Goal: Task Accomplishment & Management: Use online tool/utility

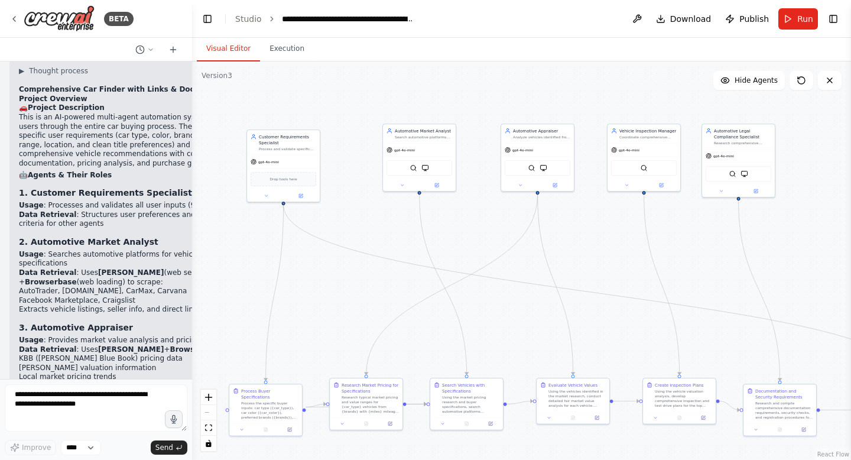
click at [210, 411] on div "React Flow controls" at bounding box center [208, 420] width 15 height 61
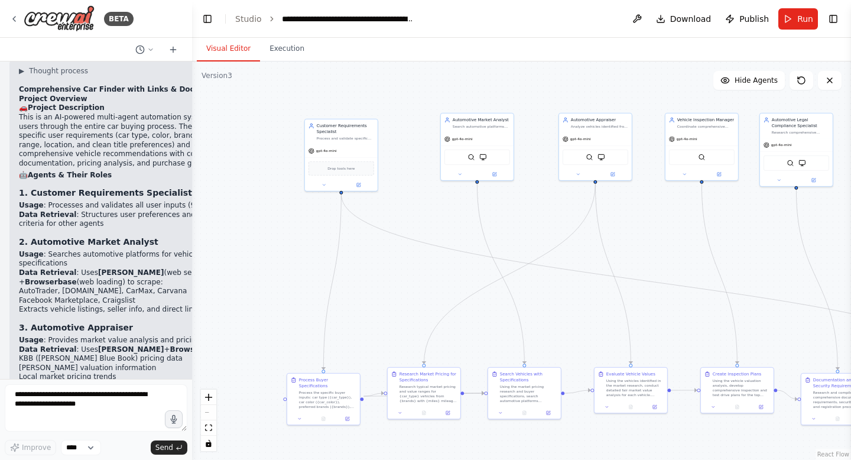
drag, startPoint x: 449, startPoint y: 207, endPoint x: 512, endPoint y: 191, distance: 65.4
click at [513, 190] on div ".deletable-edge-delete-btn { width: 20px; height: 20px; border: 0px solid #ffff…" at bounding box center [521, 260] width 659 height 398
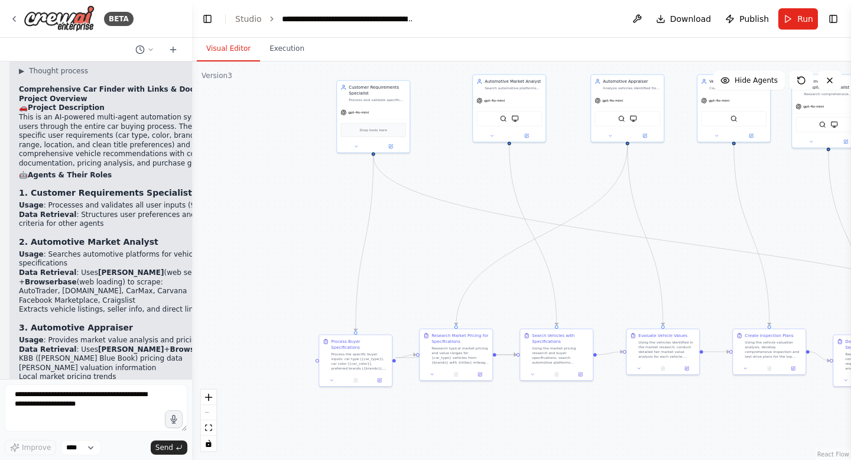
drag, startPoint x: 340, startPoint y: 372, endPoint x: 400, endPoint y: 254, distance: 133.0
click at [407, 254] on div ".deletable-edge-delete-btn { width: 20px; height: 20px; border: 0px solid #ffff…" at bounding box center [521, 260] width 659 height 398
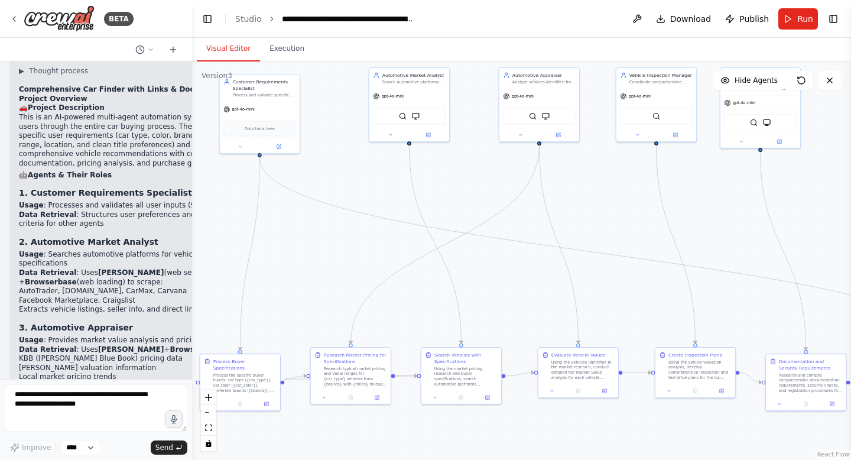
drag, startPoint x: 386, startPoint y: 284, endPoint x: 295, endPoint y: 308, distance: 94.2
click at [296, 307] on div ".deletable-edge-delete-btn { width: 20px; height: 20px; border: 0px solid #ffff…" at bounding box center [521, 260] width 659 height 398
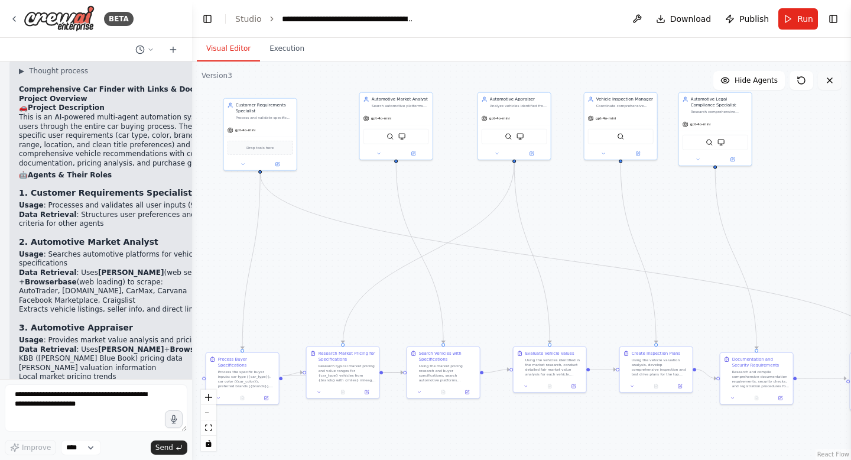
click at [836, 85] on button at bounding box center [830, 80] width 24 height 19
click at [834, 79] on icon at bounding box center [829, 80] width 9 height 9
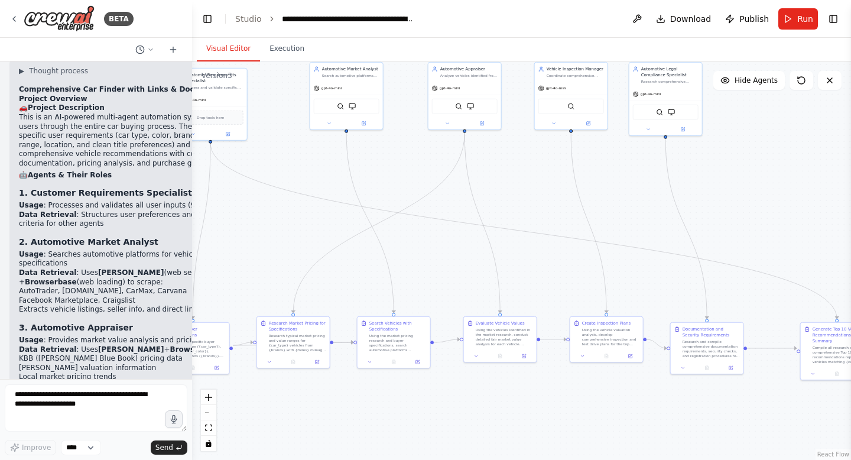
drag, startPoint x: 577, startPoint y: 291, endPoint x: 527, endPoint y: 262, distance: 57.5
click at [527, 262] on div ".deletable-edge-delete-btn { width: 20px; height: 20px; border: 0px solid #ffff…" at bounding box center [521, 260] width 659 height 398
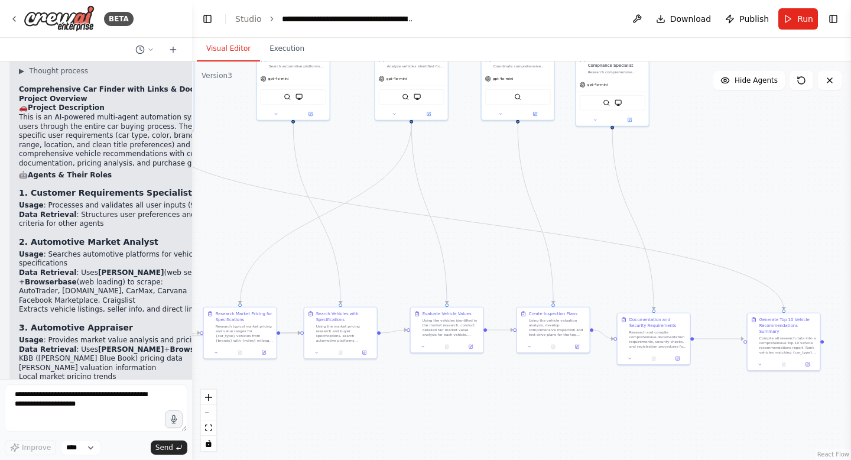
drag, startPoint x: 439, startPoint y: 411, endPoint x: 390, endPoint y: 402, distance: 50.4
click at [390, 402] on div ".deletable-edge-delete-btn { width: 20px; height: 20px; border: 0px solid #ffff…" at bounding box center [521, 260] width 659 height 398
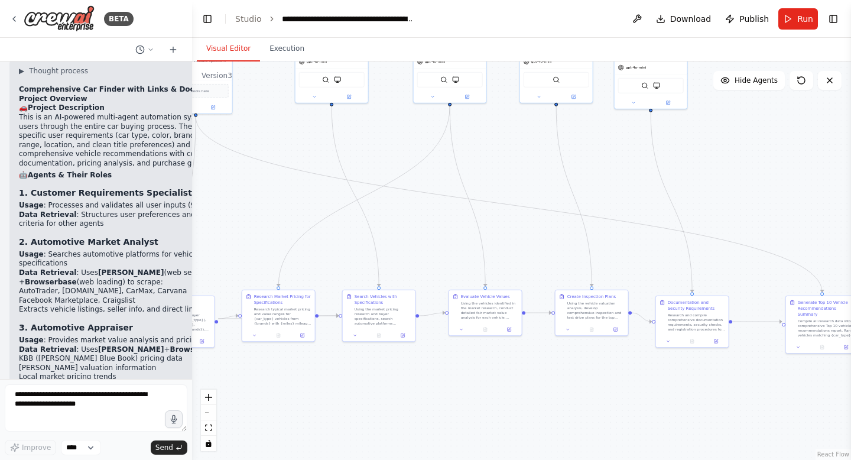
drag, startPoint x: 390, startPoint y: 402, endPoint x: 261, endPoint y: 458, distance: 140.0
click at [262, 458] on div ".deletable-edge-delete-btn { width: 20px; height: 20px; border: 0px solid #ffff…" at bounding box center [521, 260] width 659 height 398
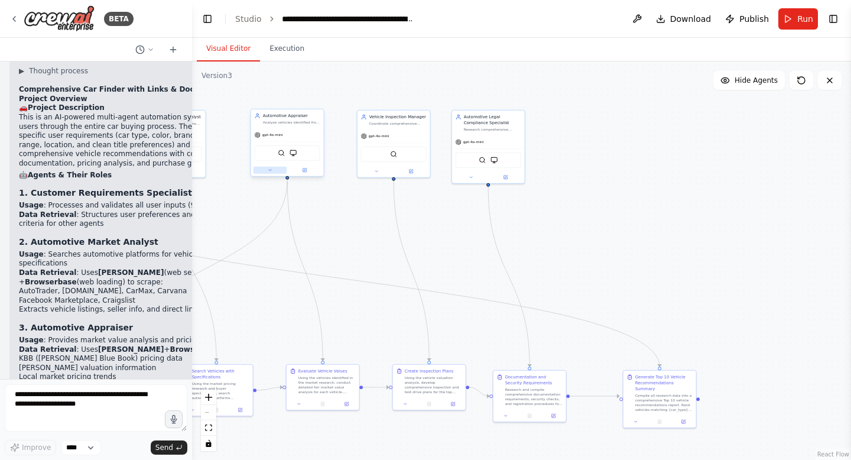
click at [274, 173] on button at bounding box center [271, 170] width 34 height 7
click at [279, 154] on img at bounding box center [281, 153] width 7 height 7
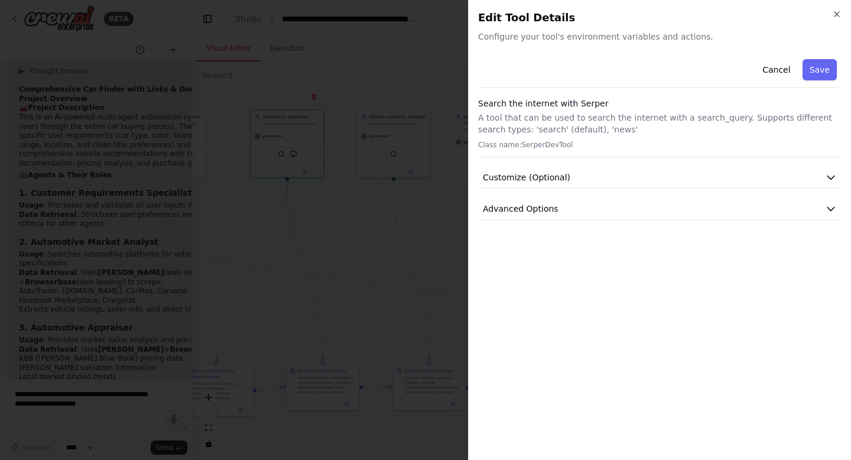
click at [843, 12] on div "Close Edit Tool Details Configure your tool's environment variables and actions…" at bounding box center [659, 230] width 383 height 460
click at [839, 15] on icon "button" at bounding box center [836, 13] width 9 height 9
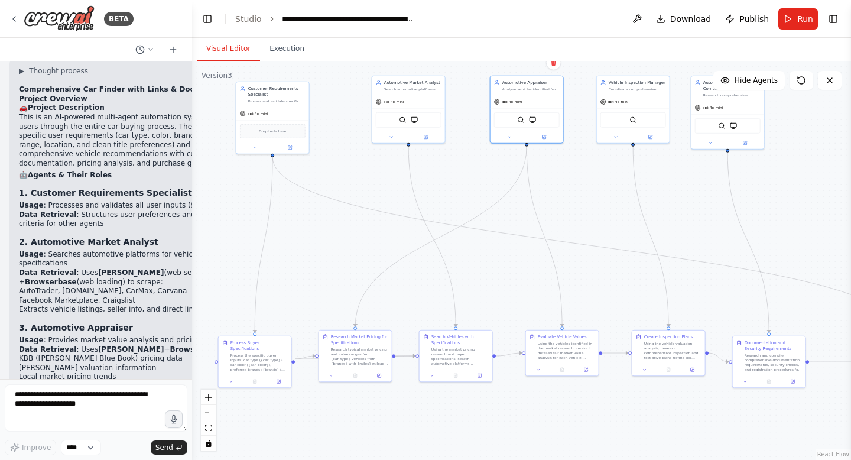
drag, startPoint x: 463, startPoint y: 235, endPoint x: 702, endPoint y: 201, distance: 241.3
click at [703, 201] on div ".deletable-edge-delete-btn { width: 20px; height: 20px; border: 0px solid #ffff…" at bounding box center [521, 260] width 659 height 398
drag, startPoint x: 409, startPoint y: 79, endPoint x: 376, endPoint y: 92, distance: 35.6
click at [376, 92] on div "Automotive Market Analyst" at bounding box center [377, 95] width 57 height 6
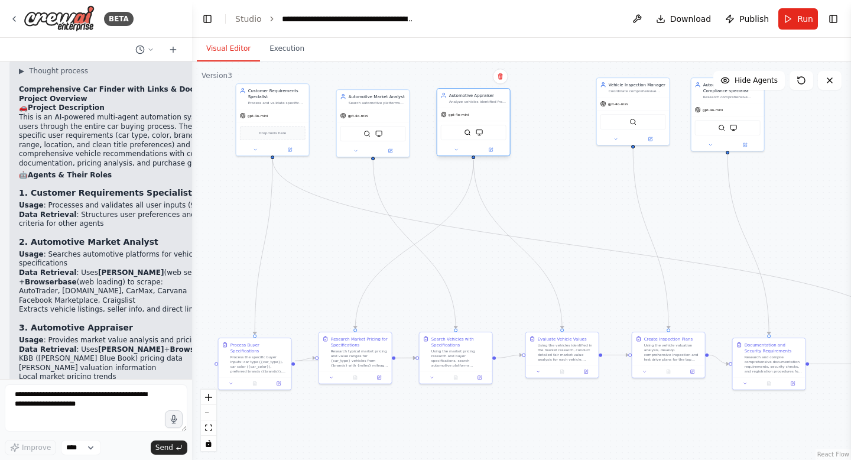
drag, startPoint x: 548, startPoint y: 91, endPoint x: 495, endPoint y: 107, distance: 55.0
click at [495, 104] on div "Analyze vehicles identified from market research and provide accurate fair mark…" at bounding box center [477, 101] width 57 height 5
drag, startPoint x: 638, startPoint y: 86, endPoint x: 580, endPoint y: 105, distance: 61.7
click at [580, 105] on div "Vehicle Inspection Manager Coordinate comprehensive vehicle inspections by crea…" at bounding box center [578, 104] width 57 height 12
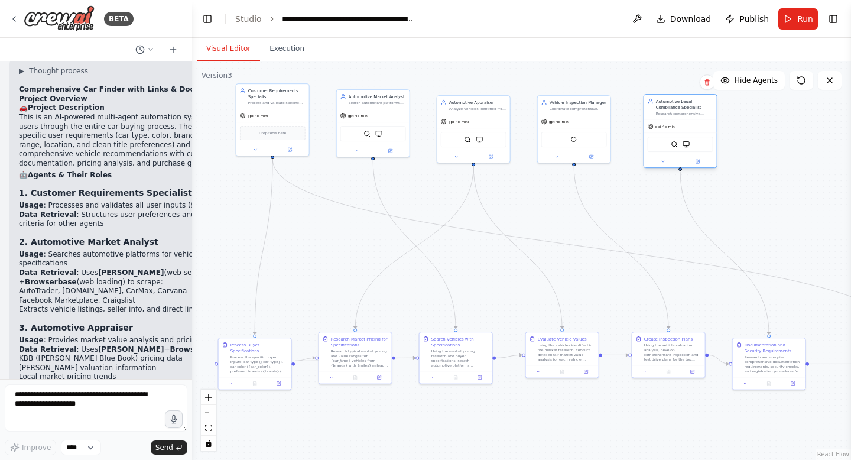
drag, startPoint x: 708, startPoint y: 100, endPoint x: 654, endPoint y: 116, distance: 55.4
click at [656, 116] on div "Automotive Legal Compliance Specialist Research comprehensive documentation req…" at bounding box center [680, 107] width 73 height 25
click at [806, 166] on div ".deletable-edge-delete-btn { width: 20px; height: 20px; border: 0px solid #ffff…" at bounding box center [521, 260] width 659 height 398
click at [680, 180] on div ".deletable-edge-delete-btn { width: 20px; height: 20px; border: 0px solid #ffff…" at bounding box center [521, 260] width 659 height 398
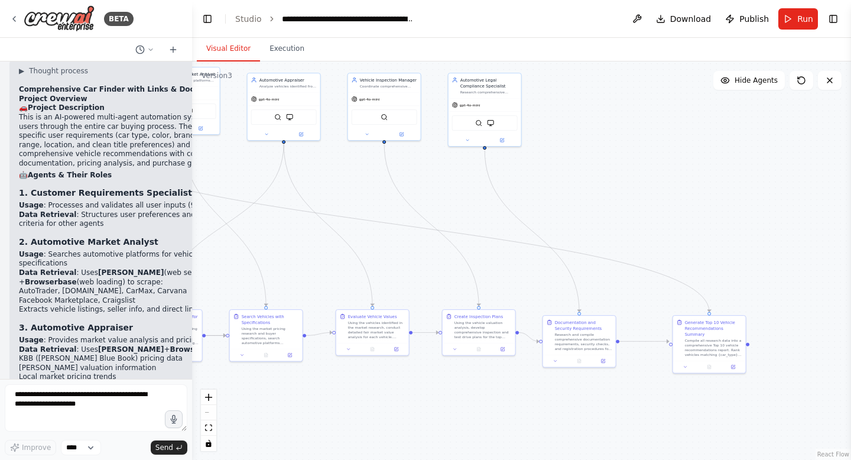
drag, startPoint x: 755, startPoint y: 208, endPoint x: 565, endPoint y: 183, distance: 192.0
click at [565, 184] on div ".deletable-edge-delete-btn { width: 20px; height: 20px; border: 0px solid #ffff…" at bounding box center [521, 260] width 659 height 398
drag, startPoint x: 601, startPoint y: 330, endPoint x: 599, endPoint y: 322, distance: 8.5
click at [599, 322] on div "Documentation and Security Requirements Research and compile comprehensive docu…" at bounding box center [583, 326] width 57 height 32
drag, startPoint x: 703, startPoint y: 318, endPoint x: 669, endPoint y: 314, distance: 34.5
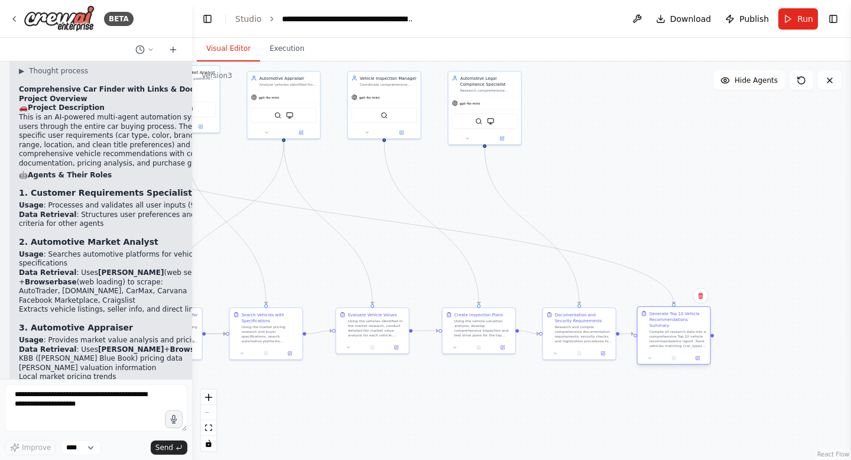
click at [669, 314] on div "Generate Top 10 Vehicle Recommendations Summary" at bounding box center [678, 319] width 57 height 18
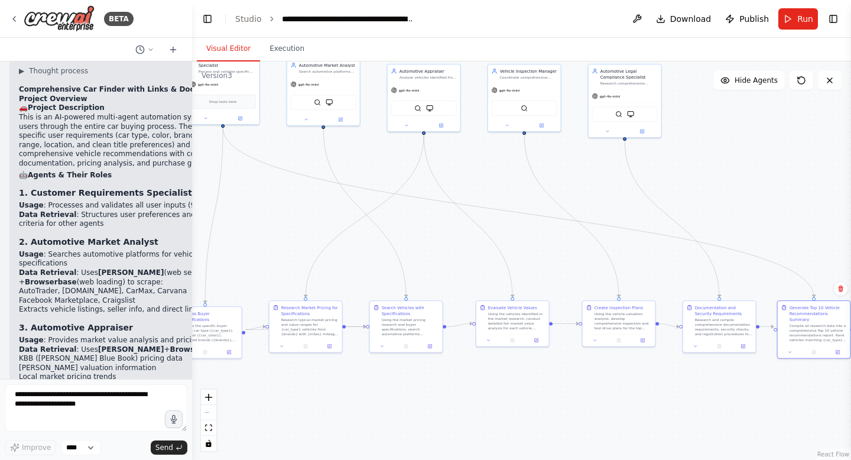
drag, startPoint x: 617, startPoint y: 380, endPoint x: 757, endPoint y: 376, distance: 140.2
click at [757, 376] on div ".deletable-edge-delete-btn { width: 20px; height: 20px; border: 0px solid #ffff…" at bounding box center [521, 260] width 659 height 398
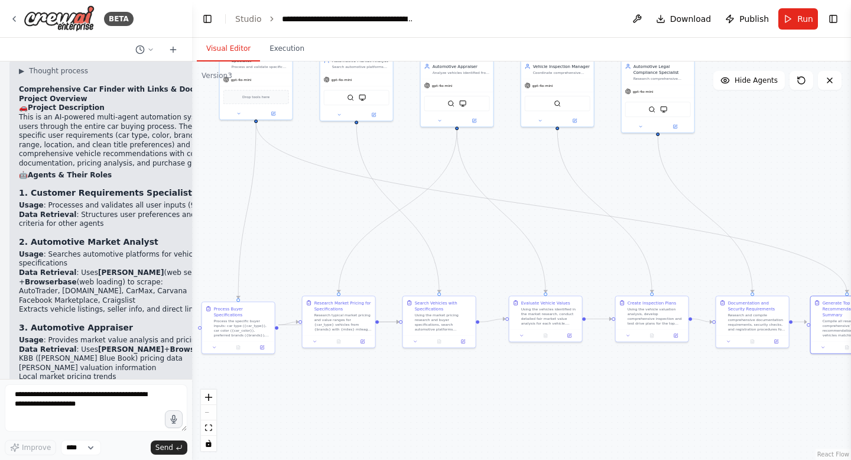
drag, startPoint x: 659, startPoint y: 373, endPoint x: 706, endPoint y: 365, distance: 47.3
click at [706, 365] on div ".deletable-edge-delete-btn { width: 20px; height: 20px; border: 0px solid #ffff…" at bounding box center [521, 260] width 659 height 398
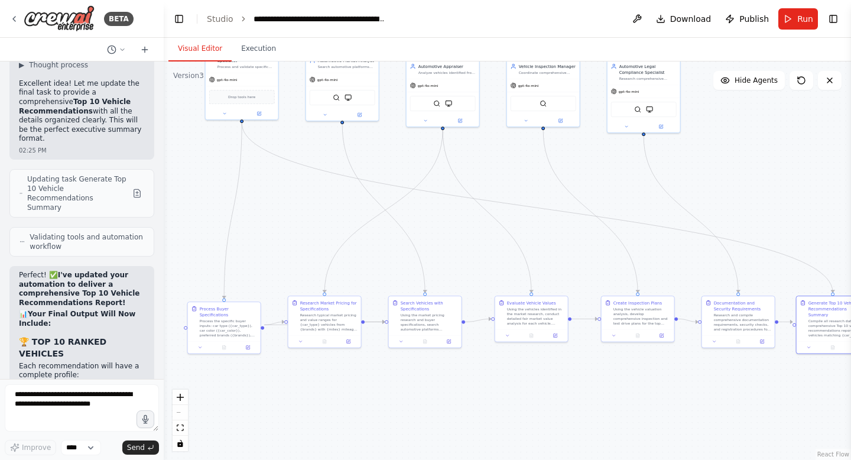
scroll to position [24726, 0]
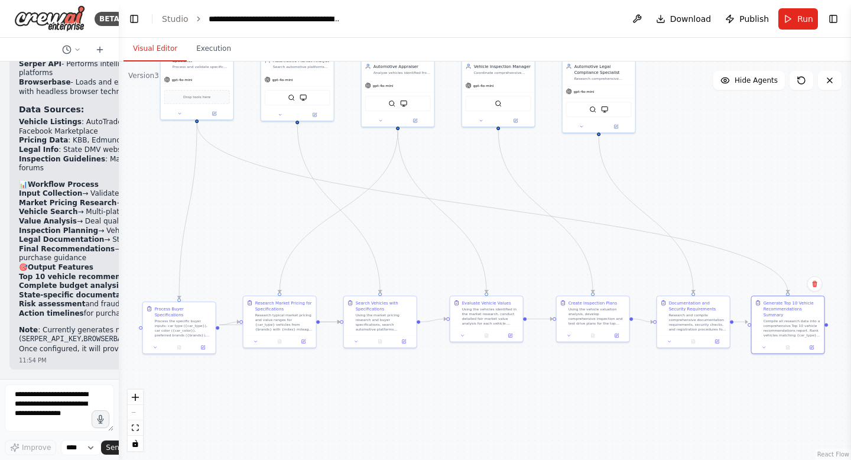
drag, startPoint x: 189, startPoint y: 89, endPoint x: 95, endPoint y: 106, distance: 96.0
click at [93, 104] on div "BETA CrewAI Smart Car Buying Assistant - Implementation Prompt Project Overview…" at bounding box center [59, 230] width 119 height 460
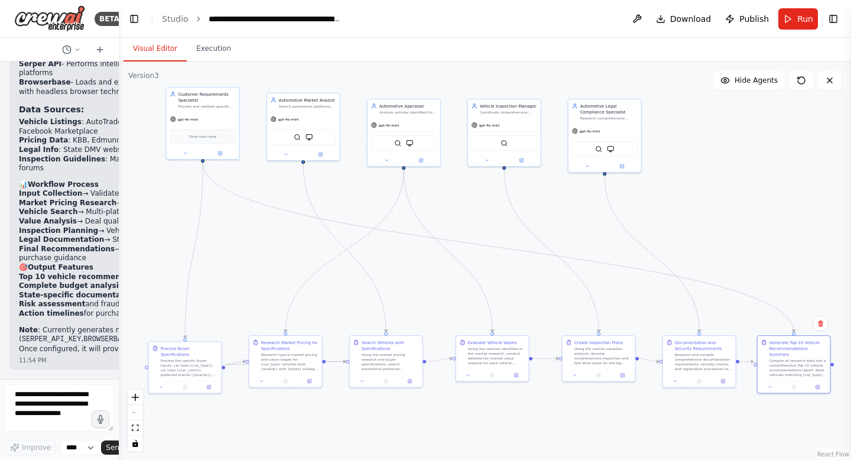
drag, startPoint x: 164, startPoint y: 157, endPoint x: 170, endPoint y: 196, distance: 40.0
click at [170, 196] on div ".deletable-edge-delete-btn { width: 20px; height: 20px; border: 0px solid #ffff…" at bounding box center [485, 260] width 732 height 398
